Goal: Complete application form

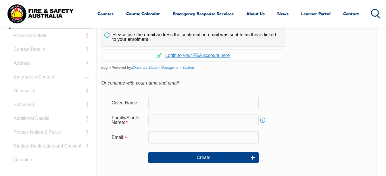
scroll to position [162, 0]
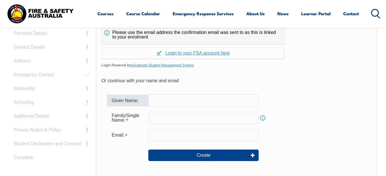
click at [205, 98] on input "text" at bounding box center [203, 100] width 110 height 12
type input "ZAVIER"
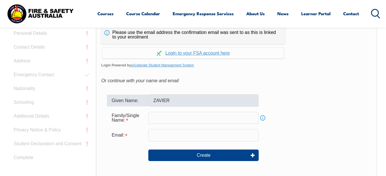
type input "FORD"
type input "zavier.ford@student.education.wa.edu.au"
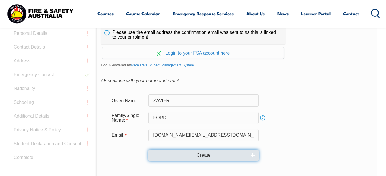
click at [191, 154] on button "Create" at bounding box center [203, 156] width 110 height 12
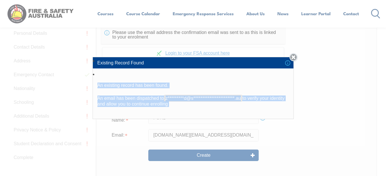
drag, startPoint x: 315, startPoint y: 60, endPoint x: 294, endPoint y: 58, distance: 21.3
click at [294, 58] on div "**********" at bounding box center [193, 88] width 386 height 176
click at [294, 58] on link "Close" at bounding box center [294, 57] width 8 height 8
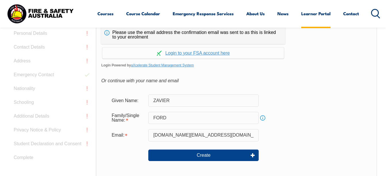
click at [314, 11] on link "Learner Portal" at bounding box center [315, 14] width 29 height 14
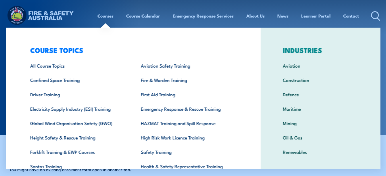
scroll to position [14, 0]
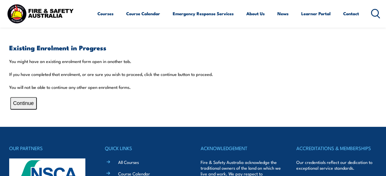
scroll to position [121, 0]
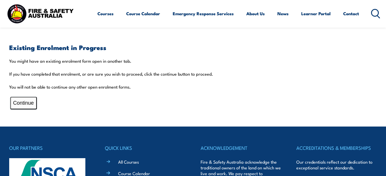
click at [27, 103] on button "Continue" at bounding box center [23, 103] width 26 height 12
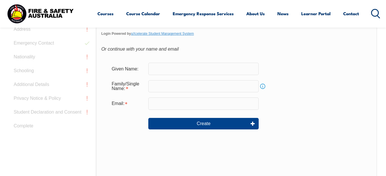
scroll to position [198, 0]
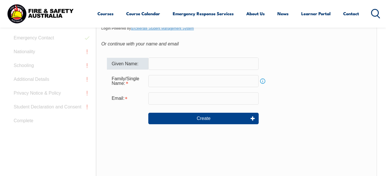
click at [158, 70] on input "text" at bounding box center [203, 64] width 110 height 12
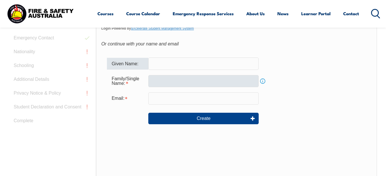
type input "ZAVIER"
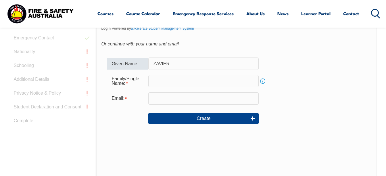
type input "FORD"
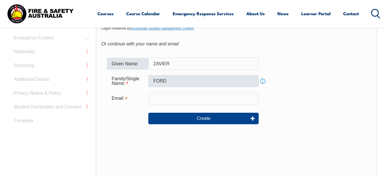
type input "zavier.ford@student.education.wa.edu.au"
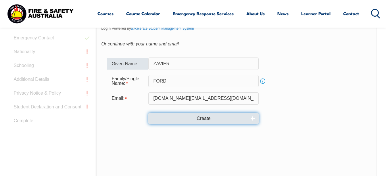
click at [174, 115] on button "Create" at bounding box center [203, 119] width 110 height 12
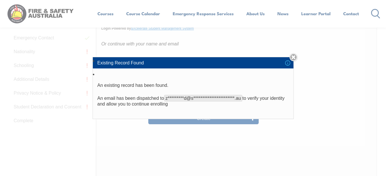
drag, startPoint x: 173, startPoint y: 110, endPoint x: 168, endPoint y: 106, distance: 6.6
click at [168, 106] on li "**********" at bounding box center [193, 95] width 201 height 48
click at [294, 58] on link "Close" at bounding box center [294, 57] width 8 height 8
